Goal: Transaction & Acquisition: Download file/media

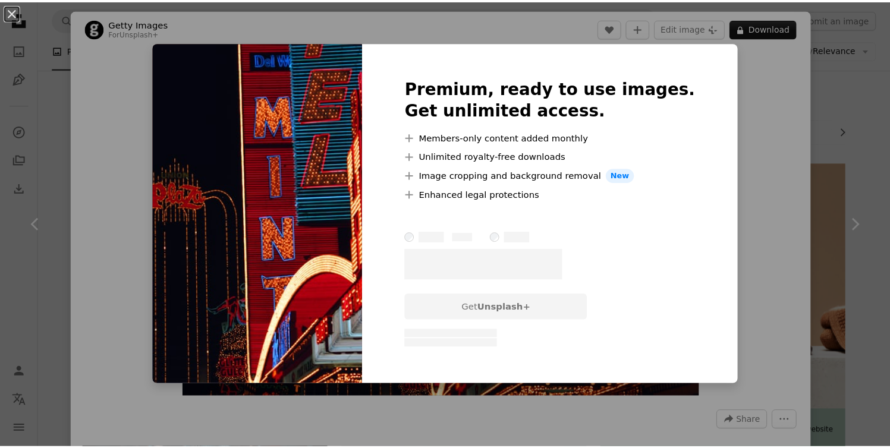
scroll to position [499, 0]
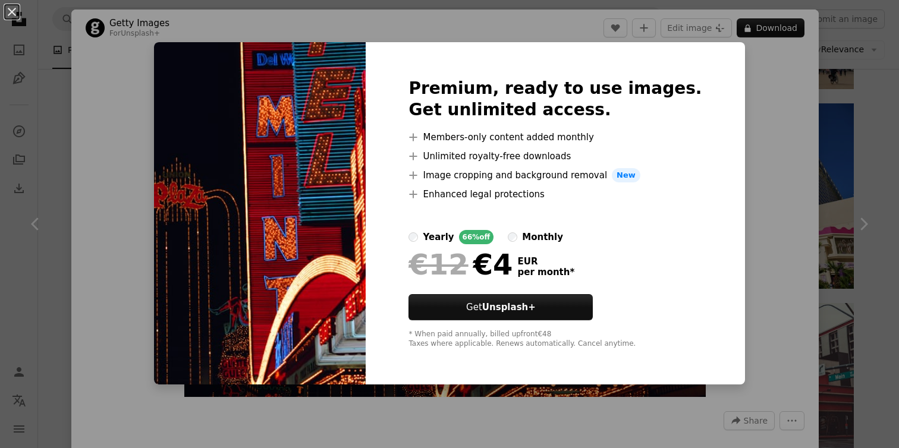
click at [814, 178] on div "An X shape Premium, ready to use images. Get unlimited access. A plus sign Memb…" at bounding box center [449, 224] width 899 height 448
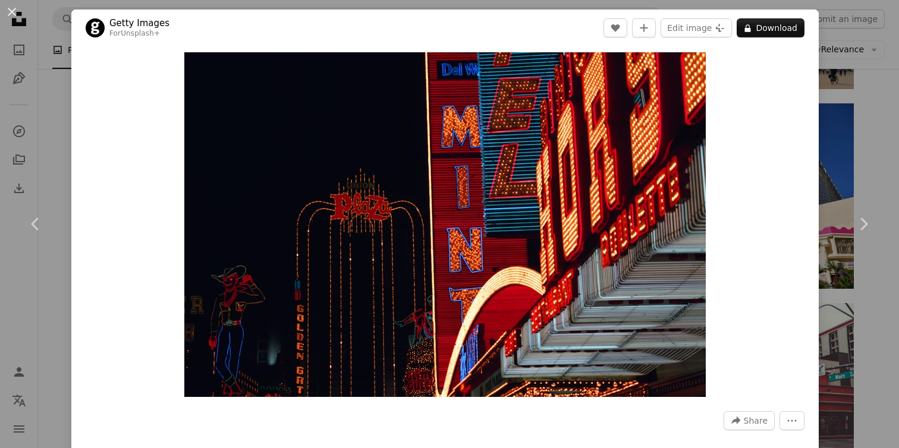
click at [847, 163] on div "An X shape Chevron left Chevron right Getty Images For Unsplash+ A heart A plus…" at bounding box center [449, 224] width 899 height 448
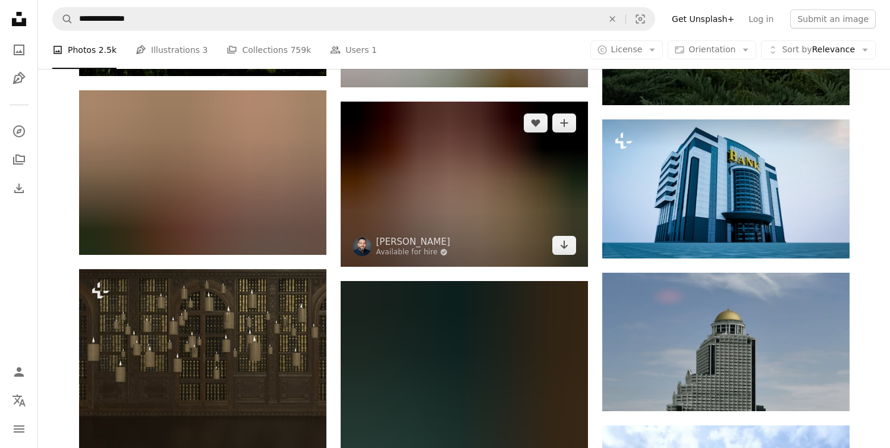
scroll to position [14198, 0]
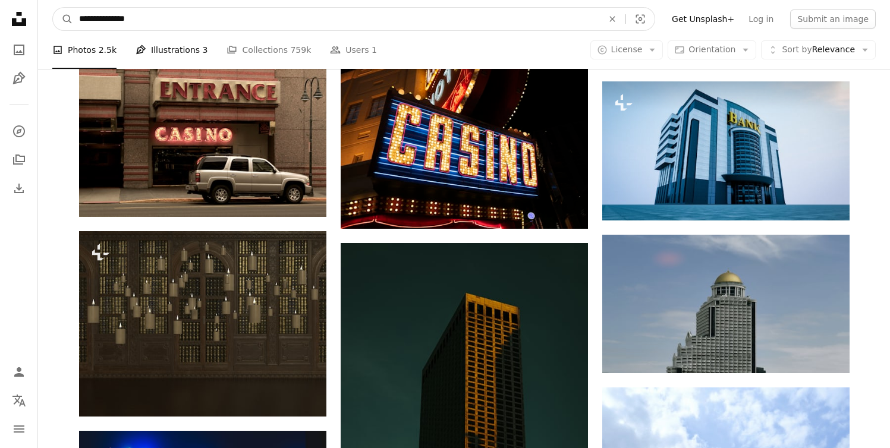
drag, startPoint x: 162, startPoint y: 21, endPoint x: 200, endPoint y: 52, distance: 49.1
click at [141, 21] on input "**********" at bounding box center [336, 19] width 526 height 23
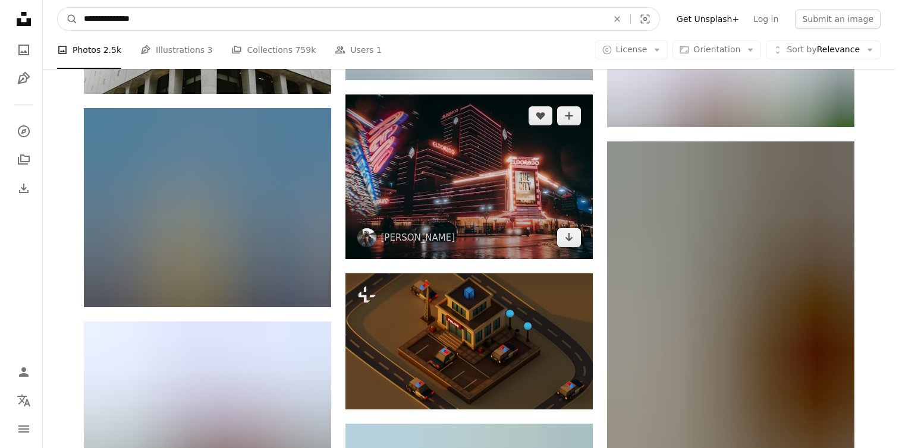
scroll to position [18344, 0]
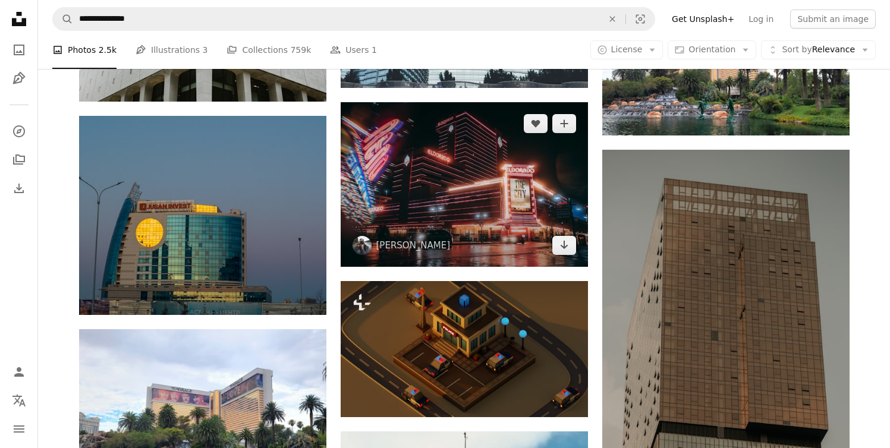
click at [389, 181] on img at bounding box center [464, 184] width 247 height 165
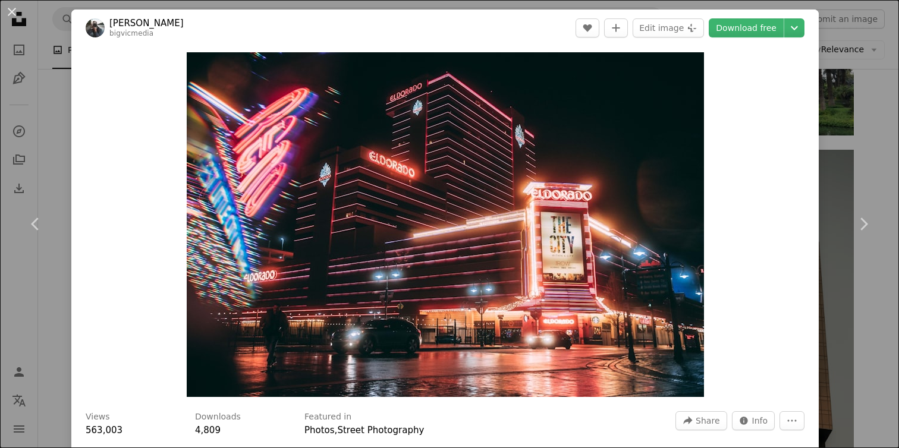
click at [57, 108] on div "An X shape Chevron left Chevron right [PERSON_NAME] bigvicmedia A heart A plus …" at bounding box center [449, 224] width 899 height 448
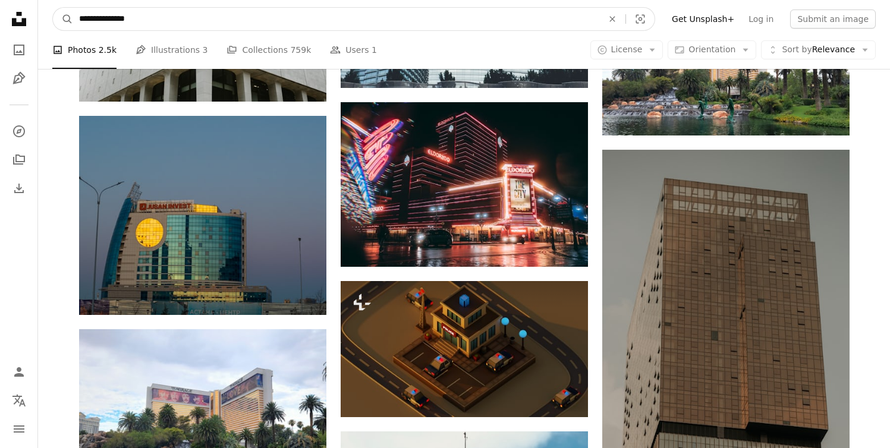
drag, startPoint x: 149, startPoint y: 20, endPoint x: 75, endPoint y: 21, distance: 74.3
click at [74, 21] on input "**********" at bounding box center [336, 19] width 526 height 23
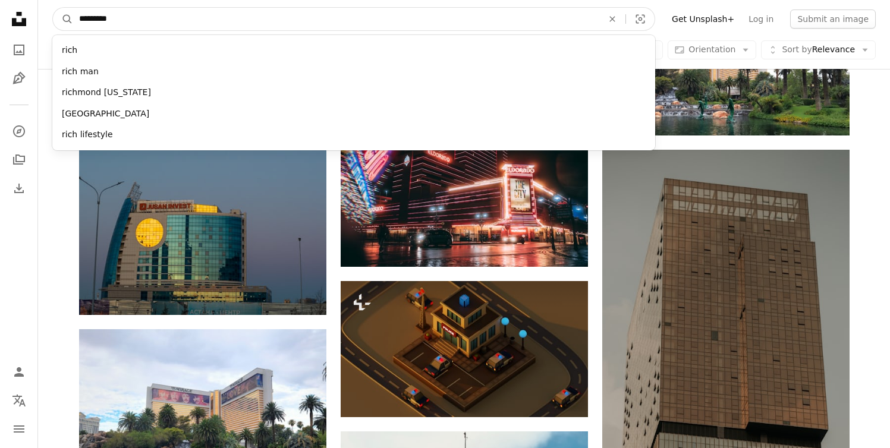
type input "**********"
click button "A magnifying glass" at bounding box center [63, 19] width 20 height 23
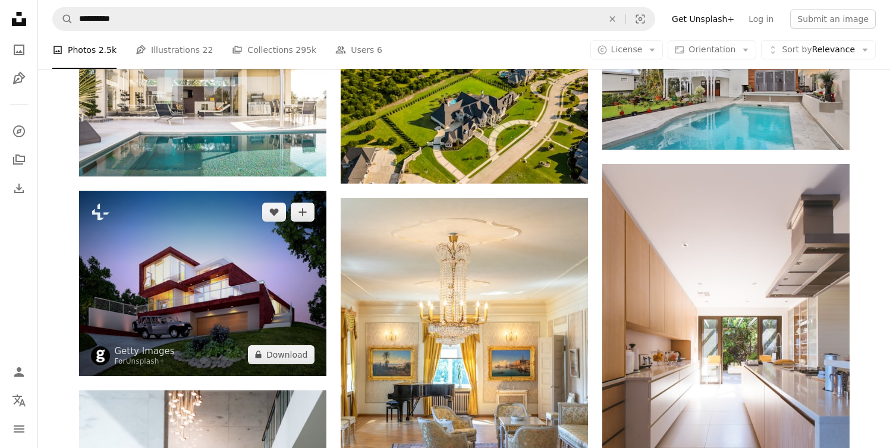
scroll to position [642, 0]
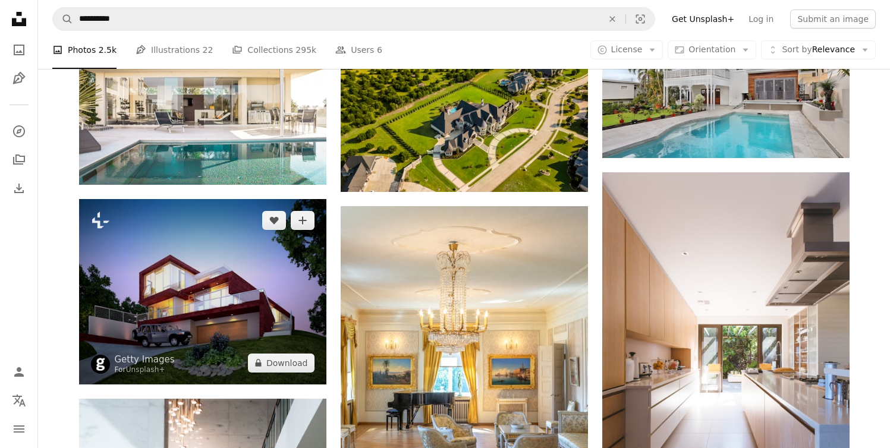
click at [236, 231] on img at bounding box center [202, 291] width 247 height 185
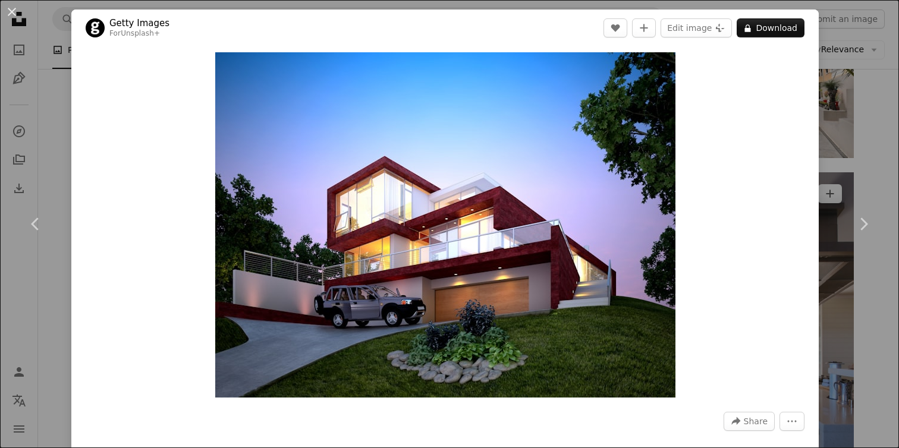
click at [847, 130] on div "An X shape Chevron left Chevron right Getty Images For Unsplash+ A heart A plus…" at bounding box center [449, 224] width 899 height 448
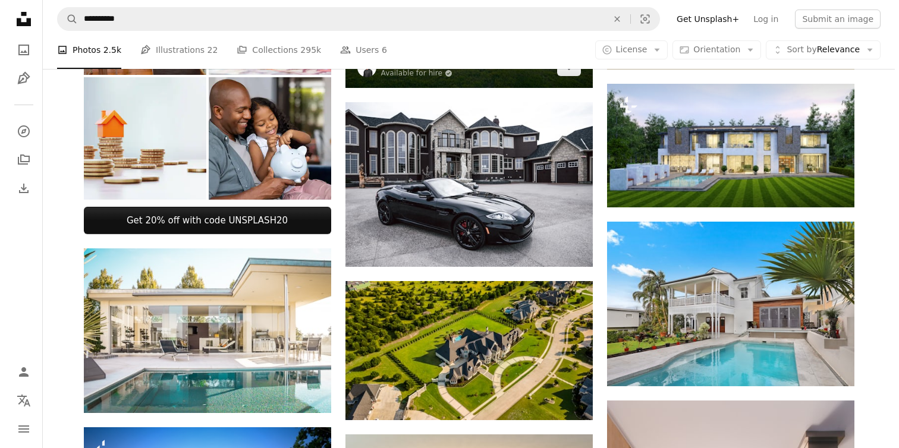
scroll to position [416, 0]
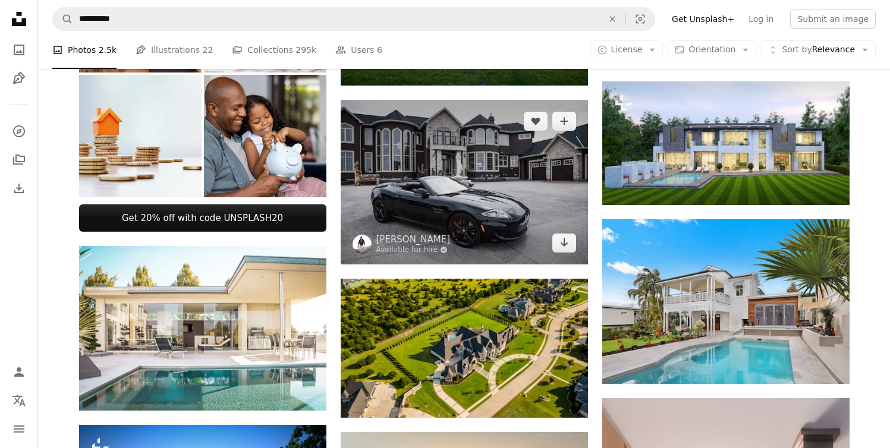
click at [405, 149] on img at bounding box center [464, 182] width 247 height 165
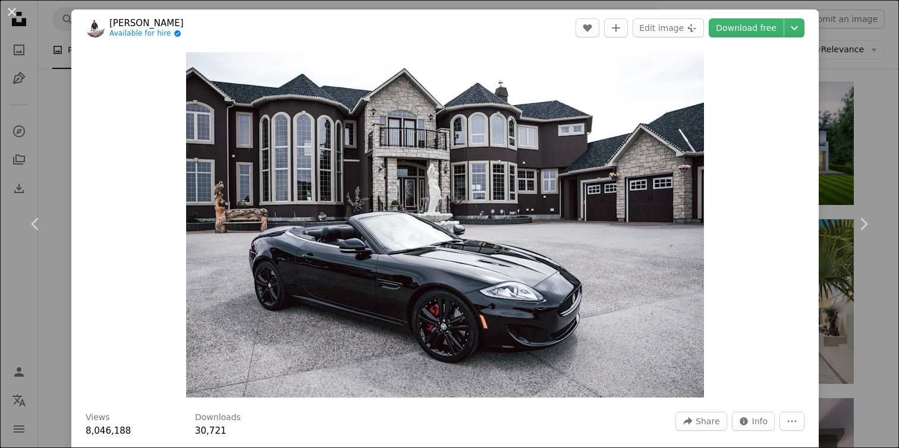
click at [856, 160] on div "An X shape Chevron left Chevron right [PERSON_NAME] Available for hire A checkm…" at bounding box center [449, 224] width 899 height 448
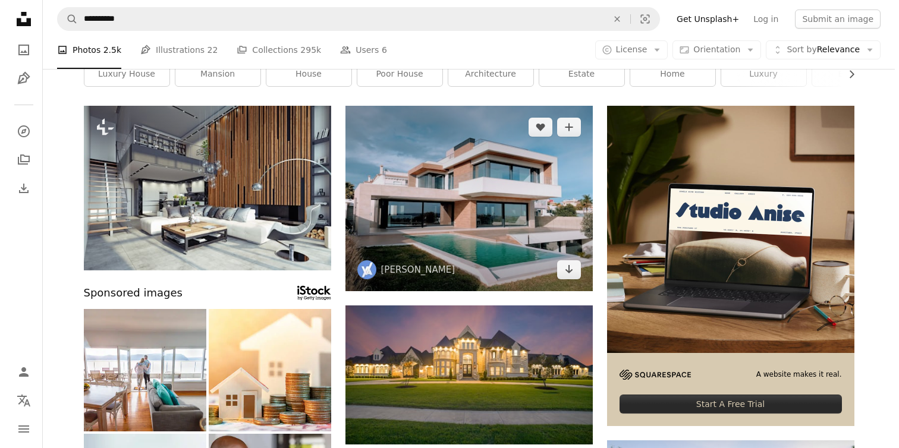
scroll to position [59, 0]
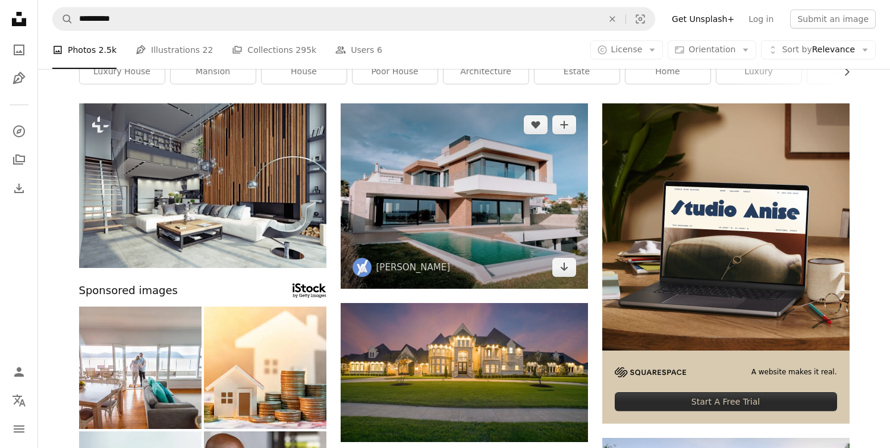
click at [435, 210] on img at bounding box center [464, 195] width 247 height 185
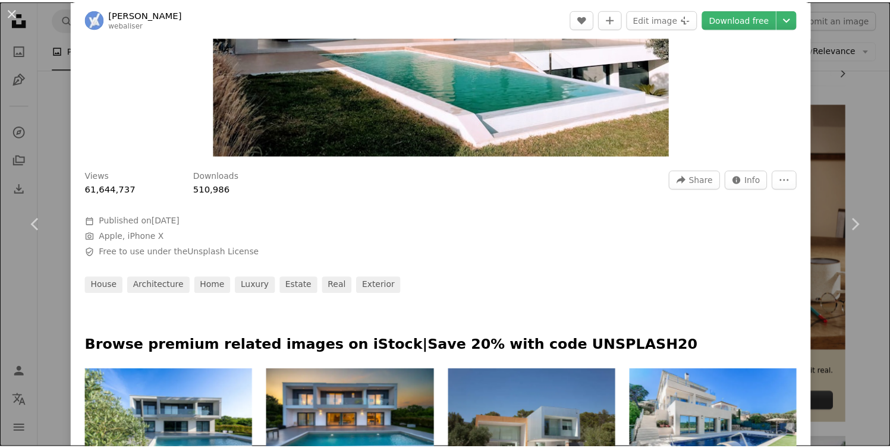
scroll to position [150, 0]
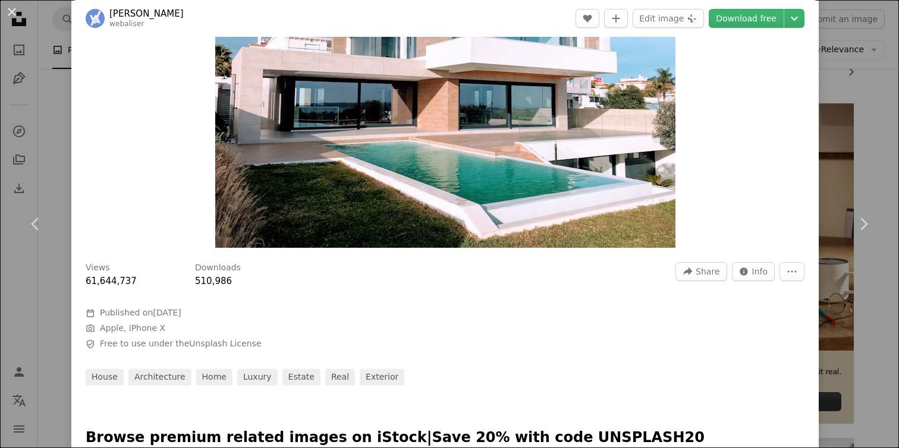
click at [858, 92] on div "An X shape Chevron left Chevron right [PERSON_NAME] webaliser A heart A plus si…" at bounding box center [449, 224] width 899 height 448
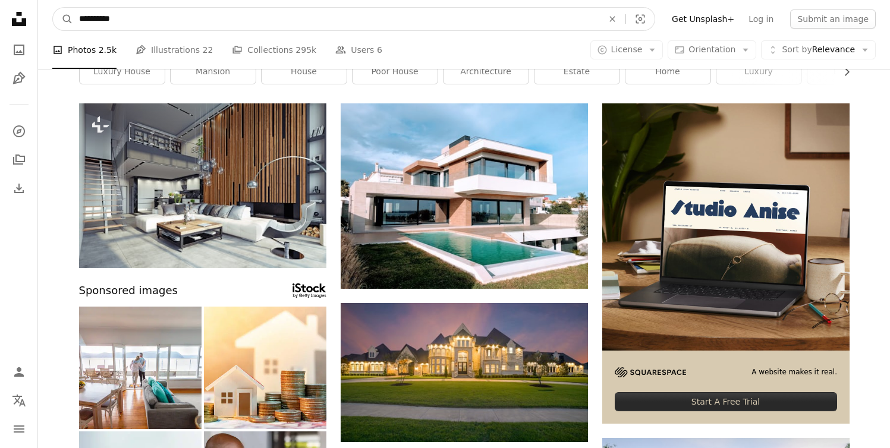
drag, startPoint x: 134, startPoint y: 20, endPoint x: 155, endPoint y: 20, distance: 20.8
click at [132, 20] on input "**********" at bounding box center [336, 19] width 526 height 23
type input "**********"
click button "A magnifying glass" at bounding box center [63, 19] width 20 height 23
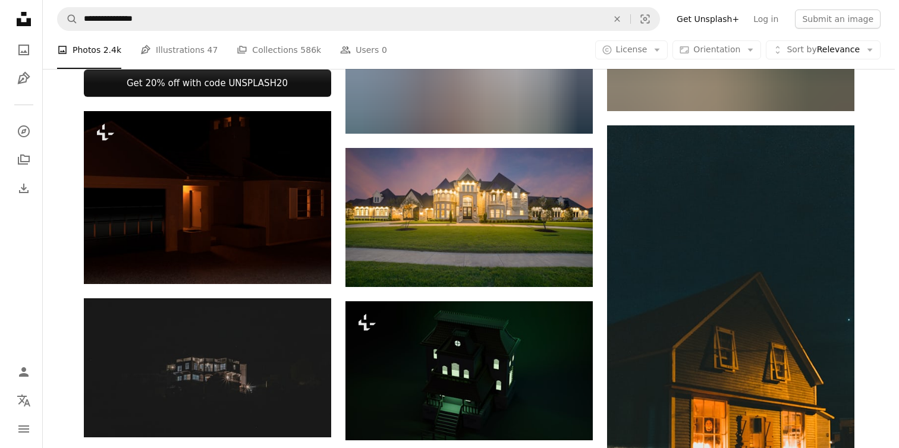
scroll to position [549, 0]
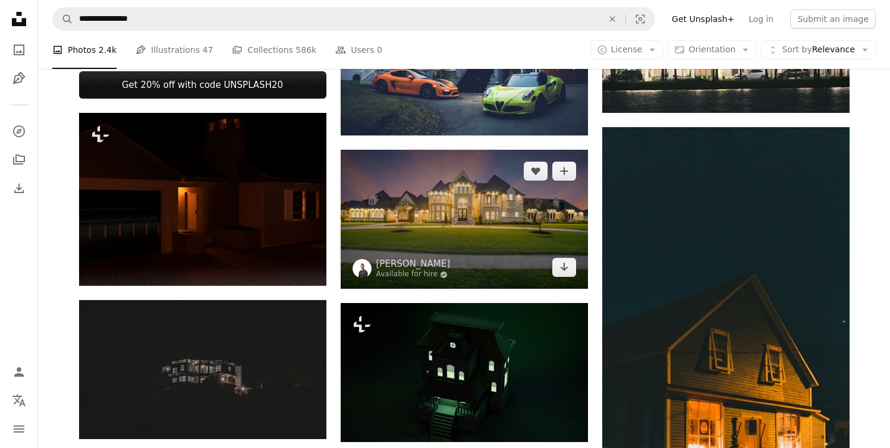
click at [376, 213] on img at bounding box center [464, 219] width 247 height 139
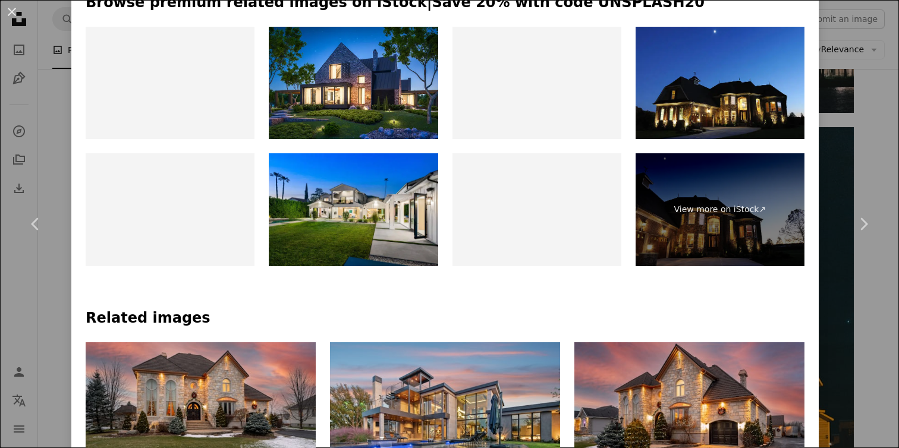
scroll to position [537, 0]
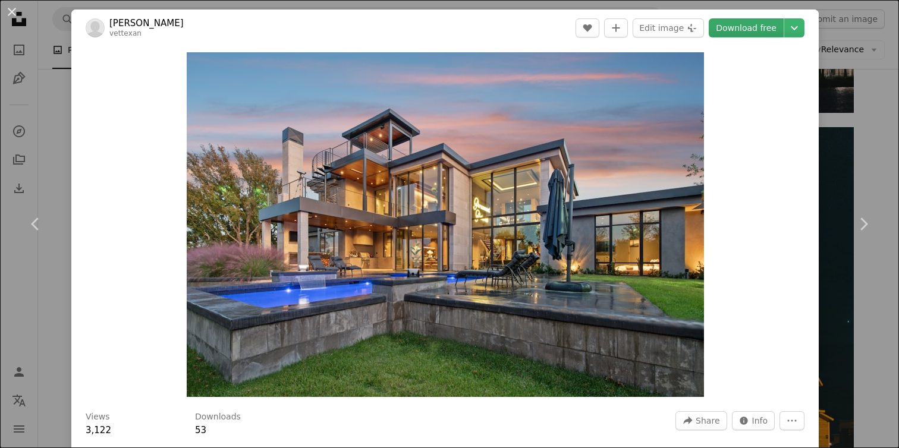
click at [729, 26] on link "Download free" at bounding box center [745, 27] width 75 height 19
